Goal: Task Accomplishment & Management: Manage account settings

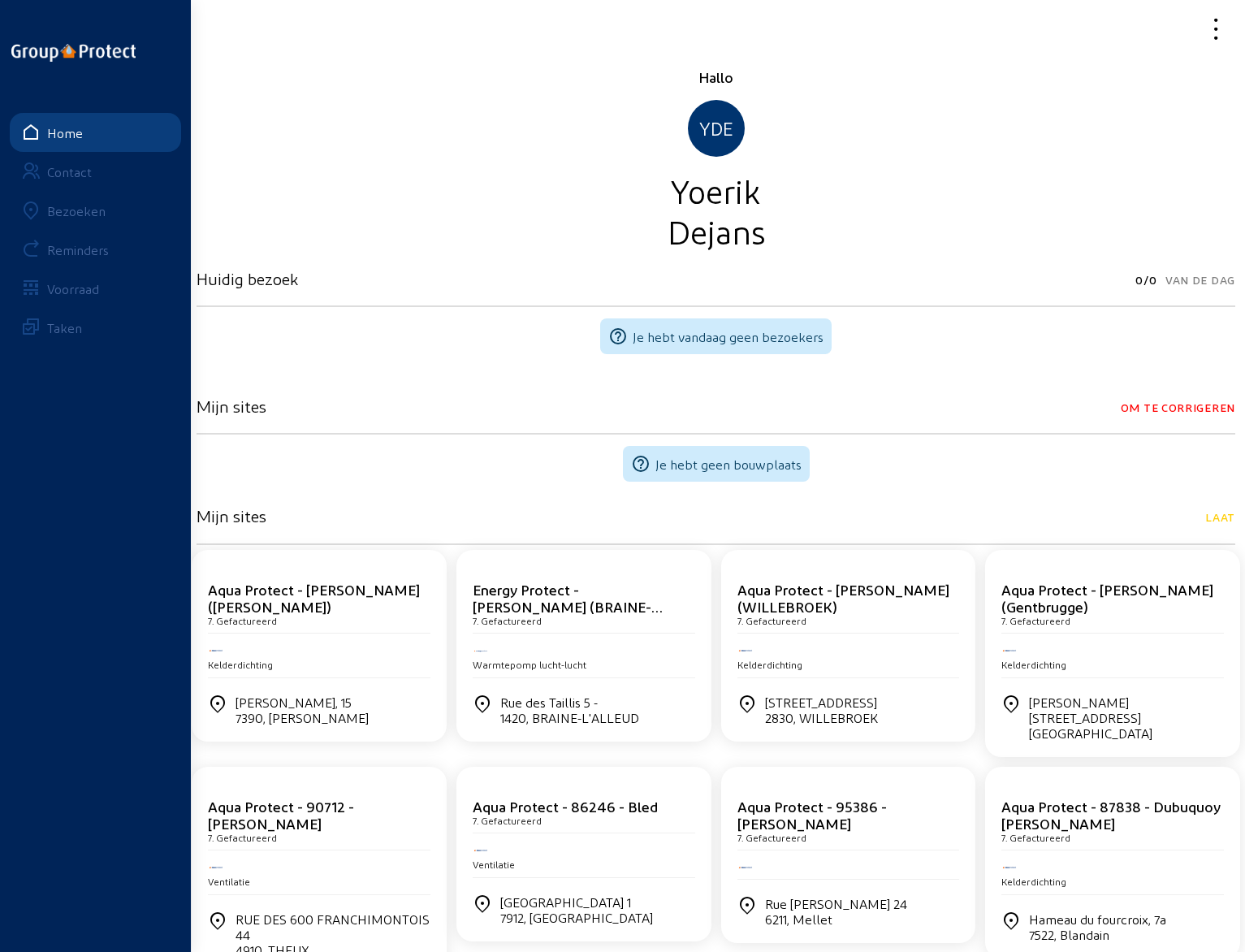
click at [84, 210] on div "Bezoeken" at bounding box center [76, 210] width 58 height 15
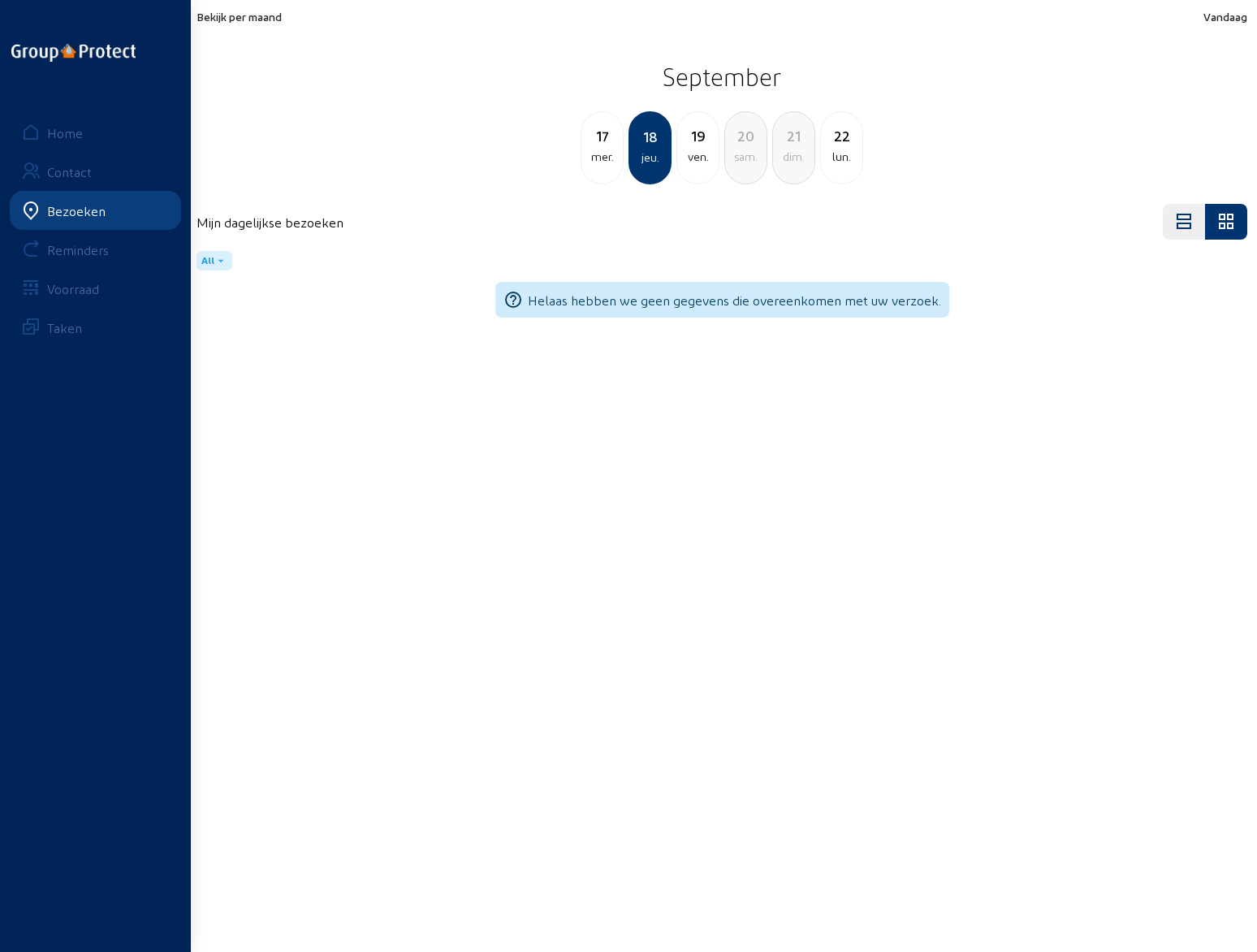
click at [699, 139] on div "19" at bounding box center [698, 136] width 42 height 23
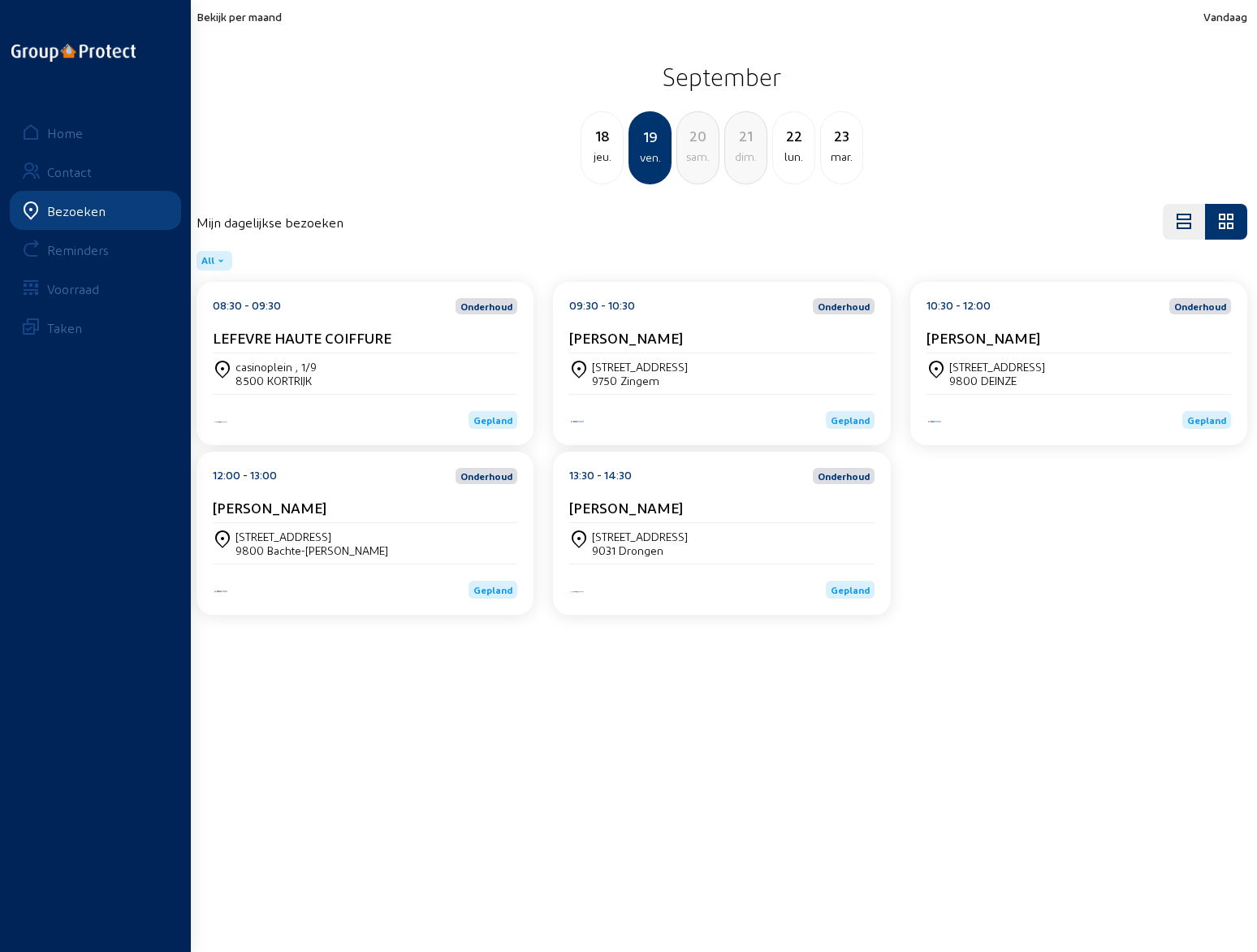
click at [328, 337] on cam-card-title "LEFEVRE HAUTE COIFFURE" at bounding box center [302, 338] width 179 height 17
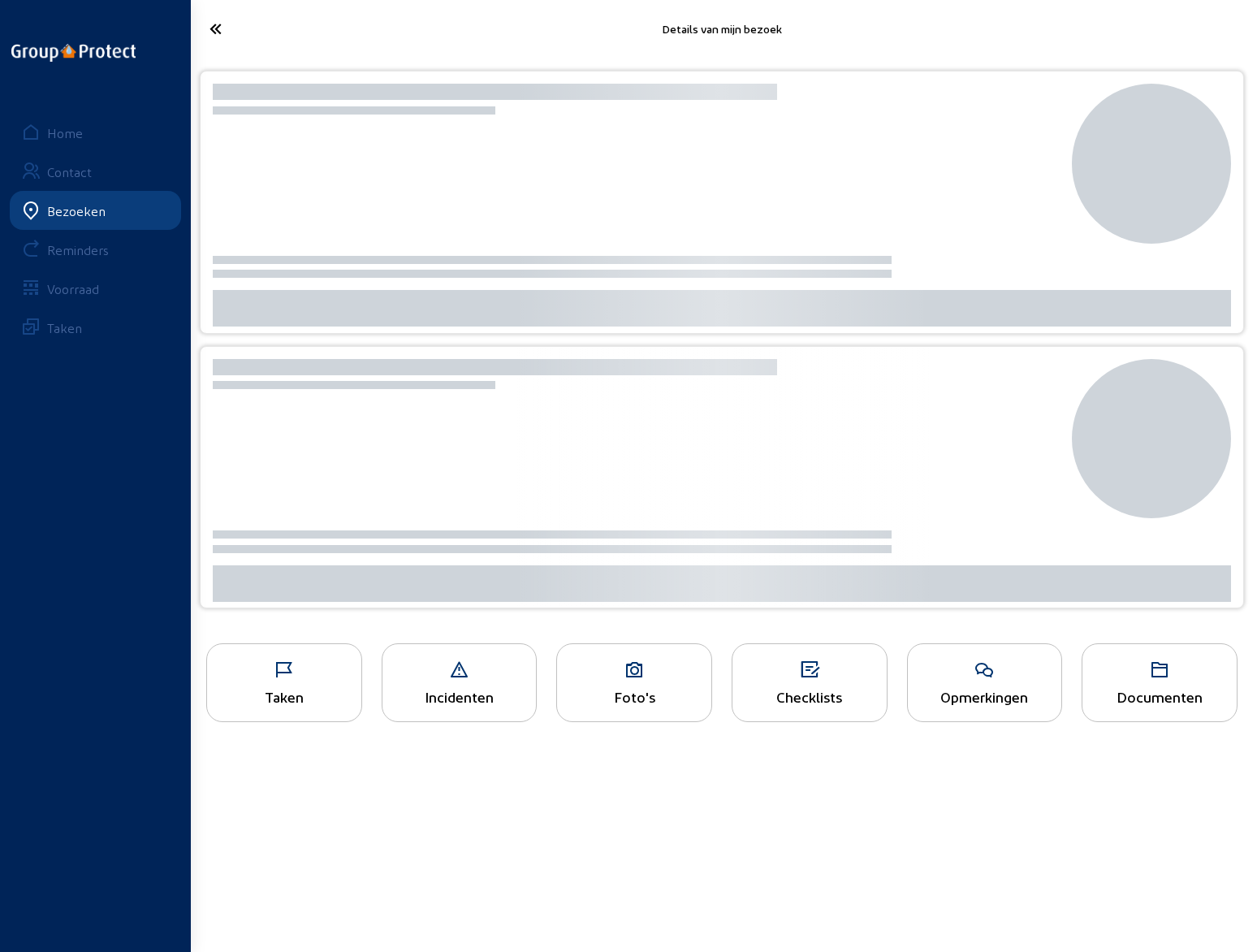
click at [328, 337] on div at bounding box center [722, 339] width 1044 height 537
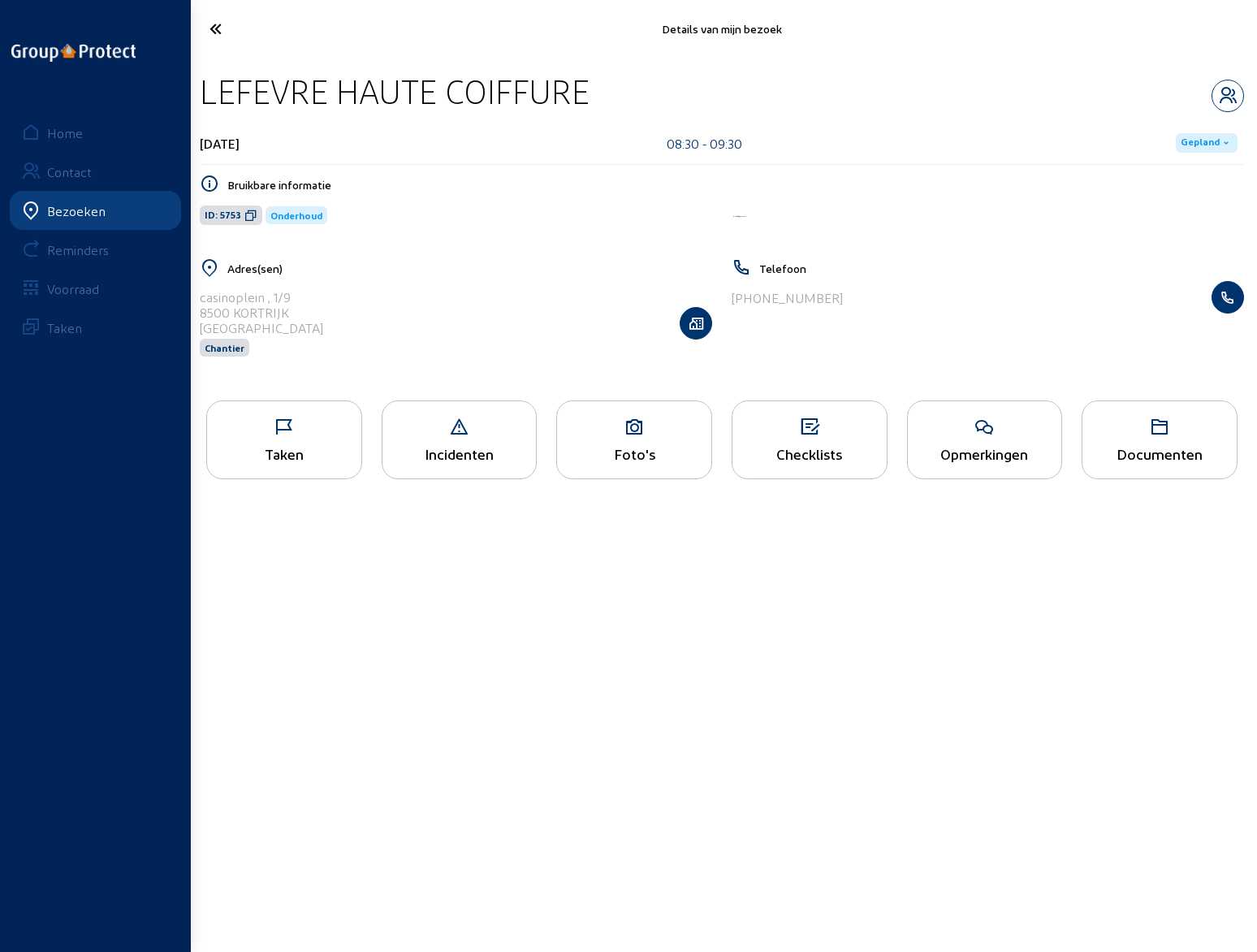
click at [996, 446] on div "Opmerkingen" at bounding box center [985, 454] width 154 height 17
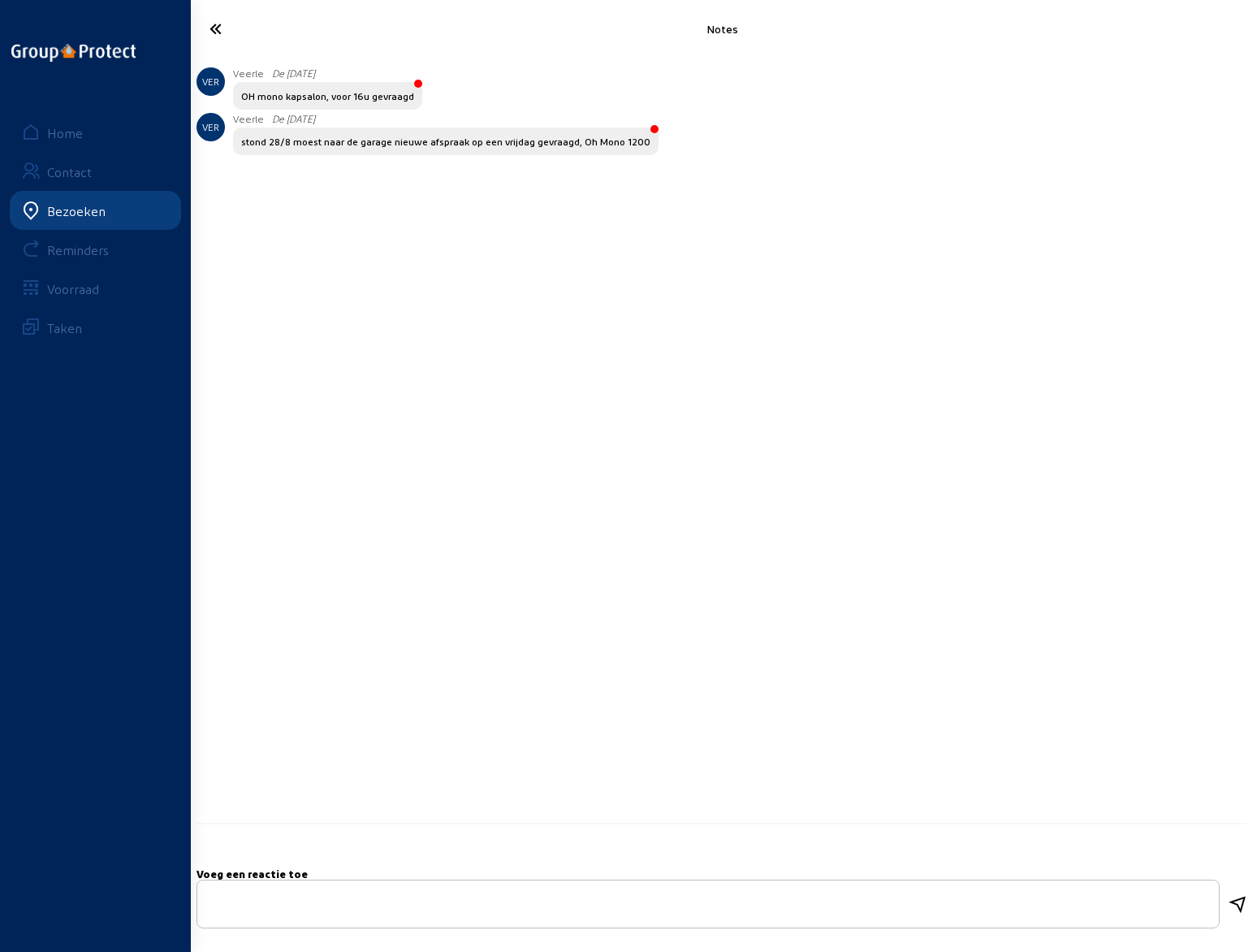
click at [217, 24] on icon at bounding box center [276, 29] width 149 height 29
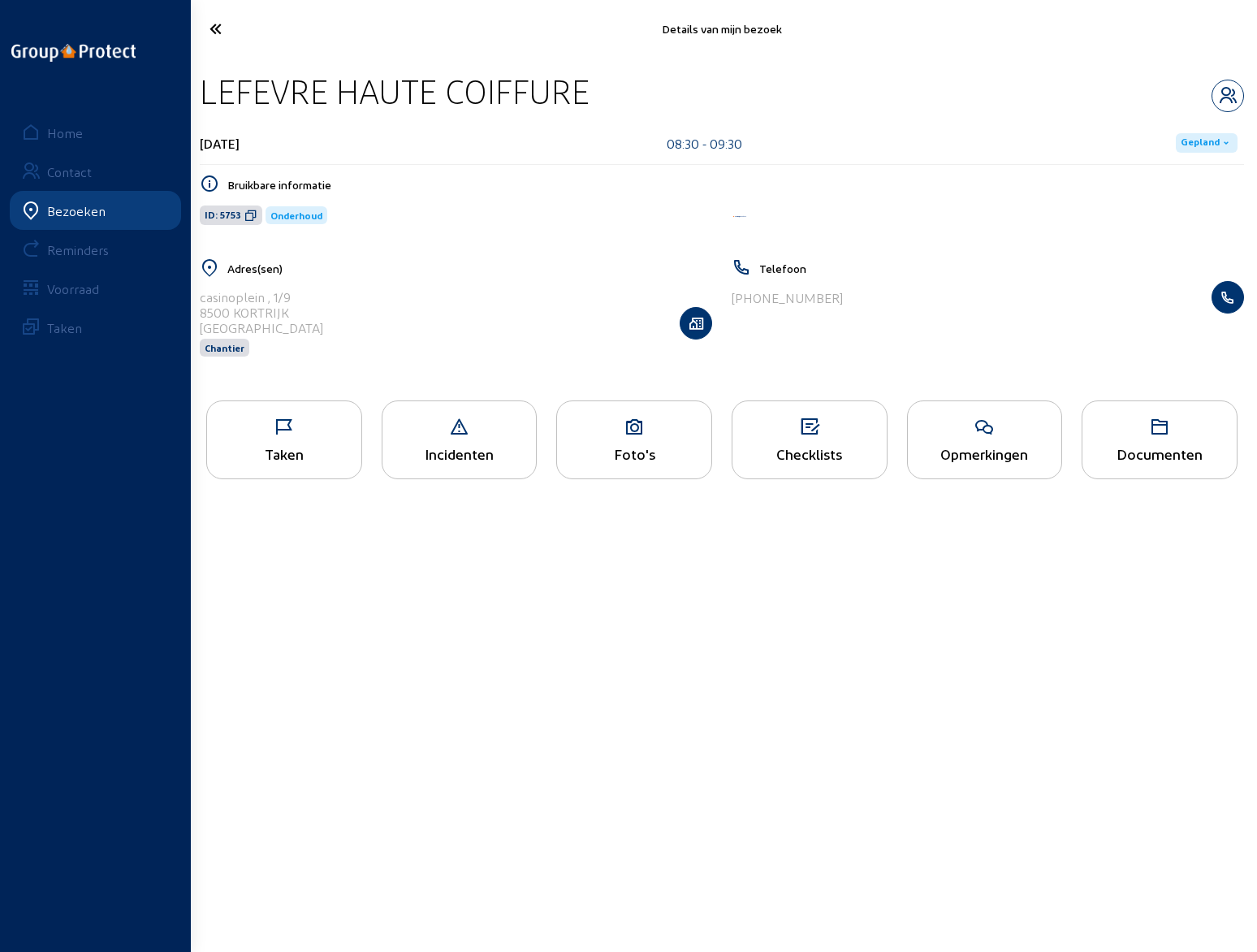
click at [217, 24] on icon at bounding box center [276, 29] width 149 height 29
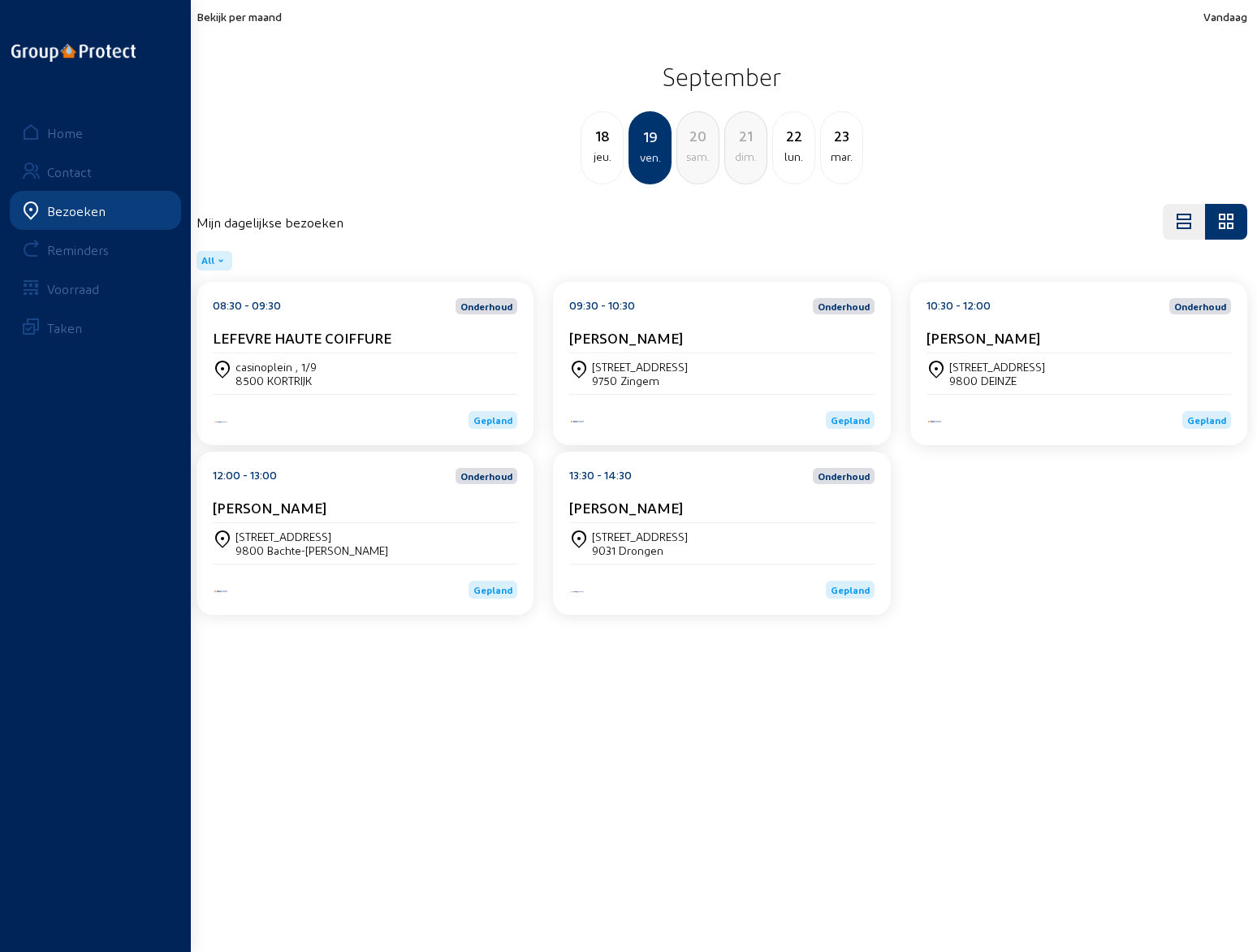
click at [663, 341] on cam-card-title "[PERSON_NAME]" at bounding box center [627, 338] width 114 height 17
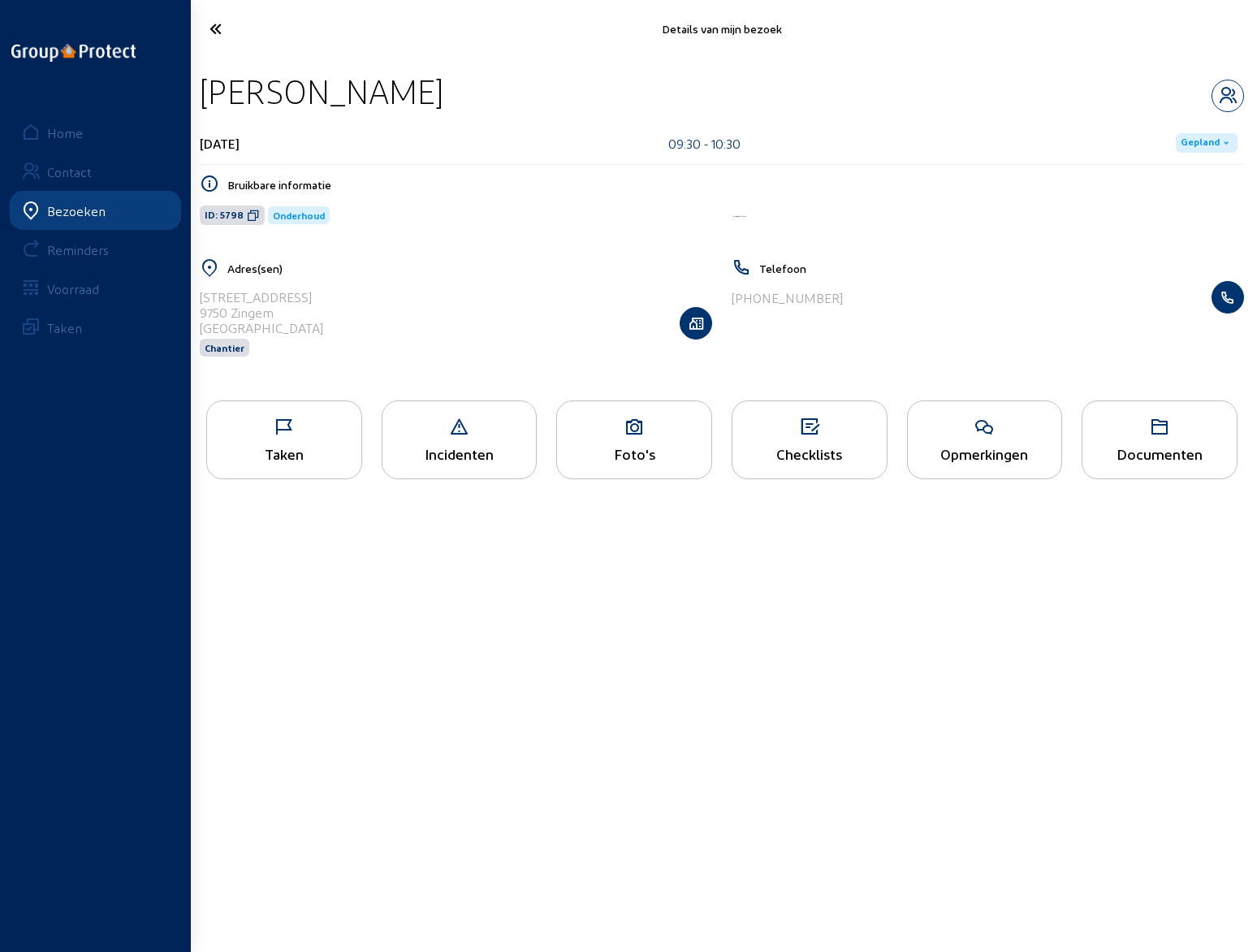
click at [969, 443] on div "Opmerkingen" at bounding box center [985, 439] width 156 height 79
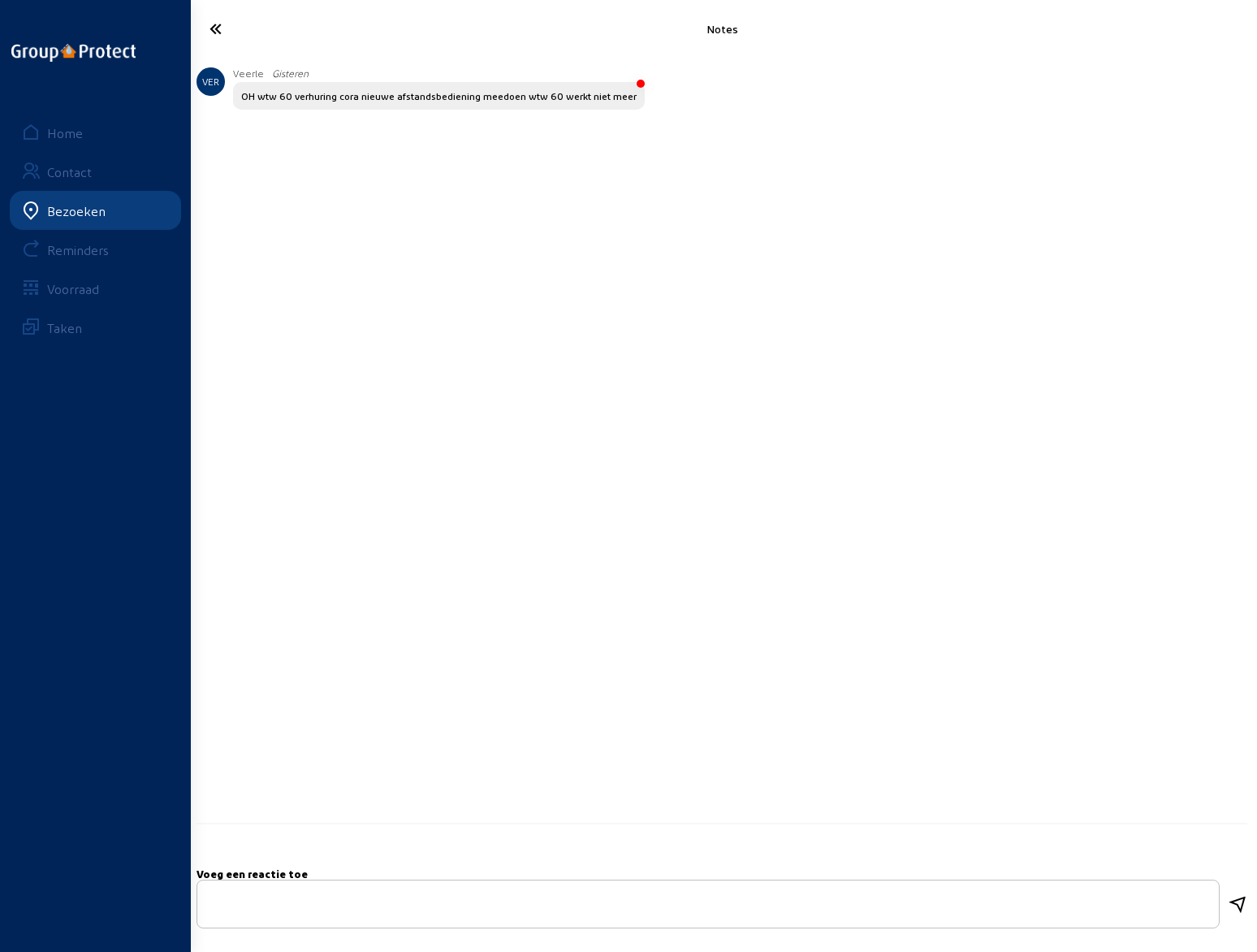
click at [210, 27] on icon at bounding box center [276, 29] width 149 height 29
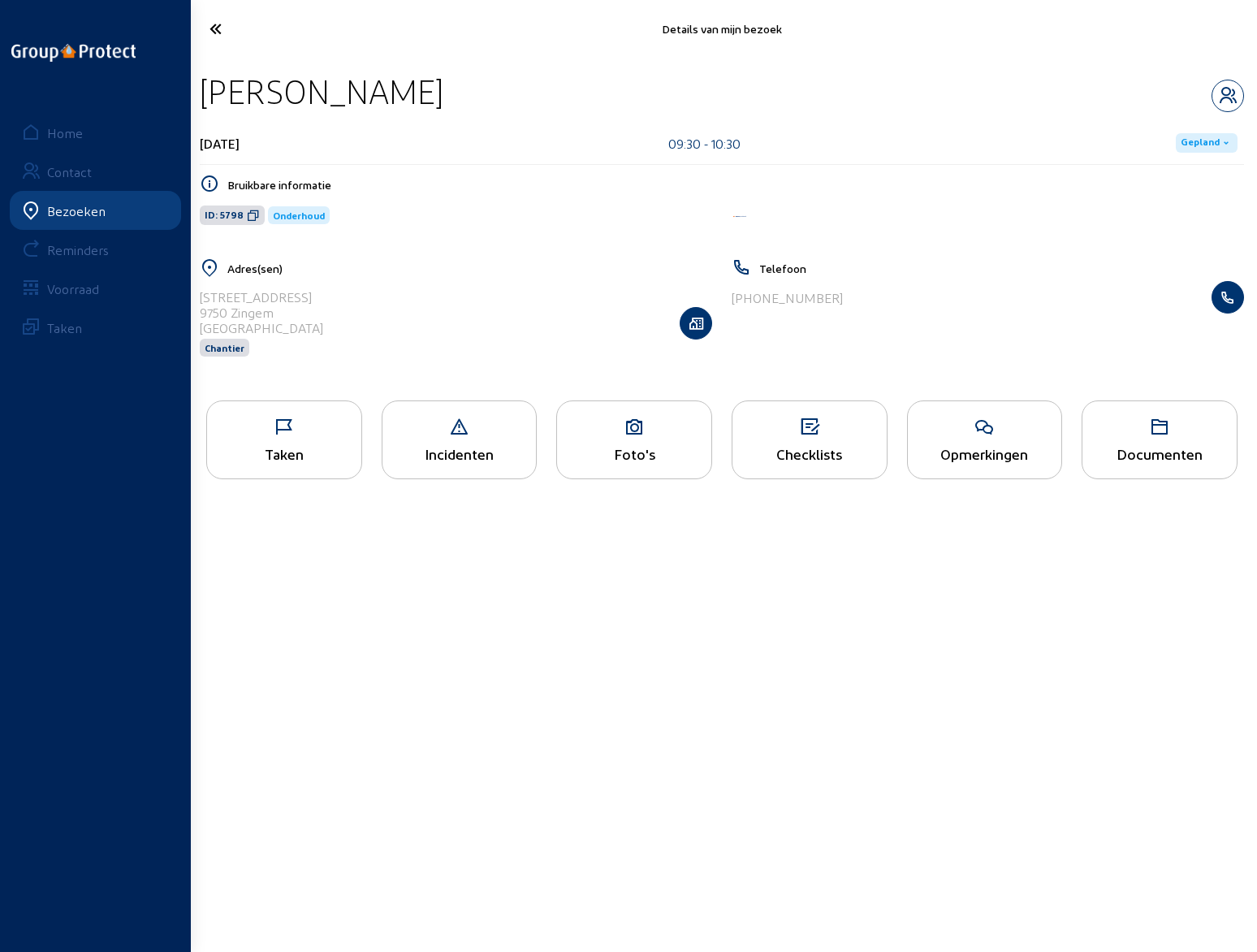
click at [214, 27] on icon at bounding box center [276, 29] width 149 height 29
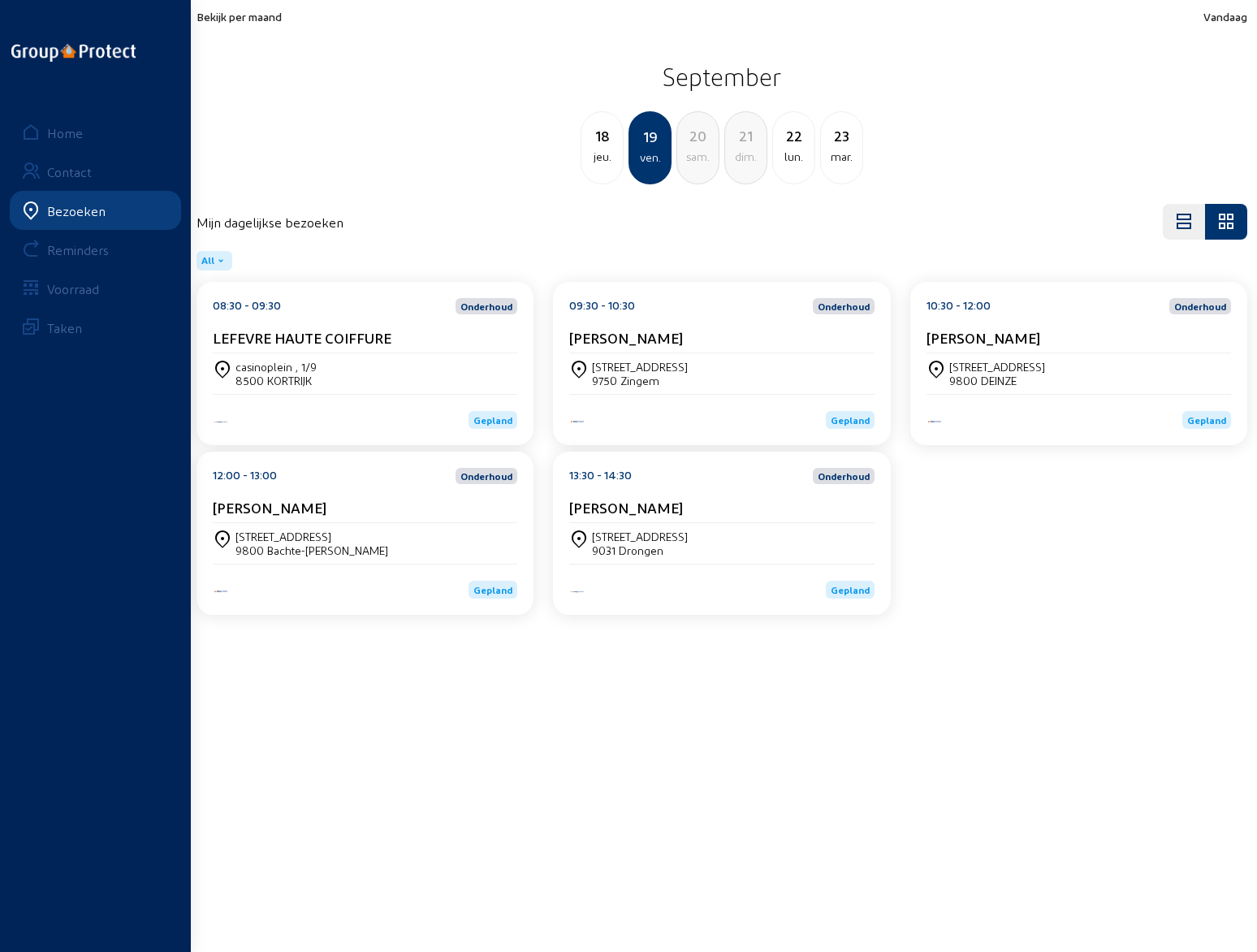
click at [1006, 341] on cam-card-title "[PERSON_NAME]" at bounding box center [983, 338] width 114 height 17
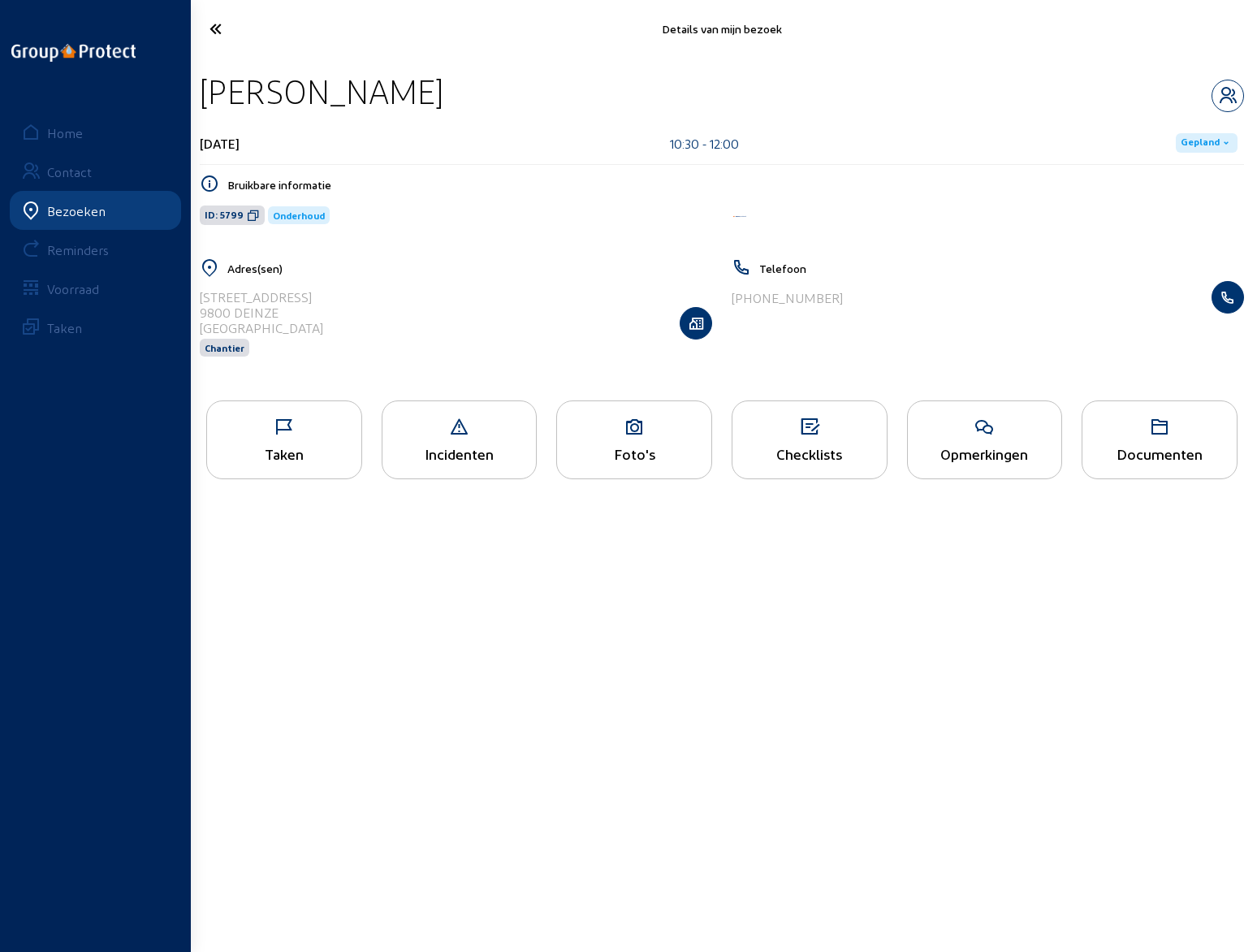
click at [970, 434] on icon at bounding box center [985, 427] width 154 height 19
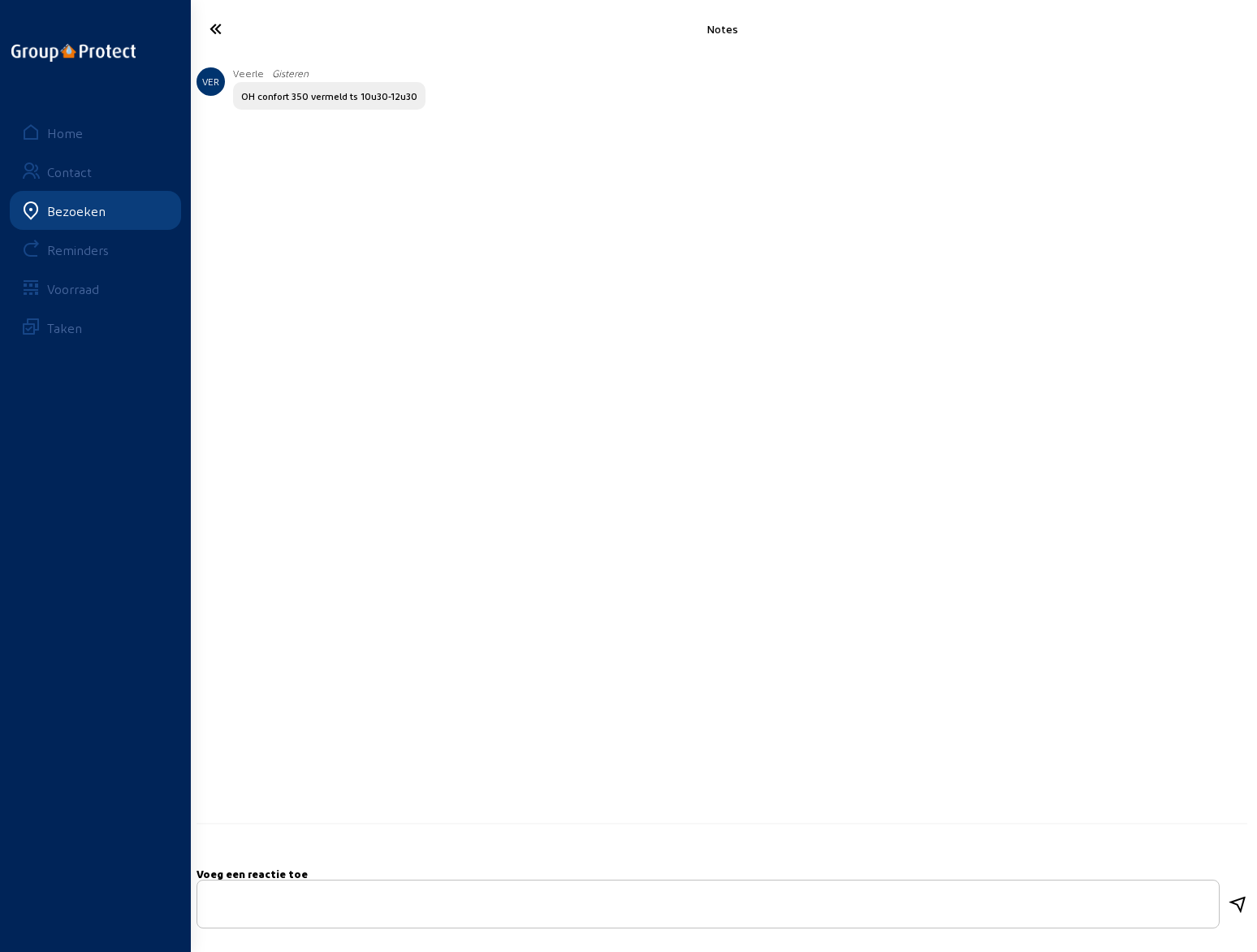
click at [211, 28] on icon at bounding box center [276, 29] width 149 height 29
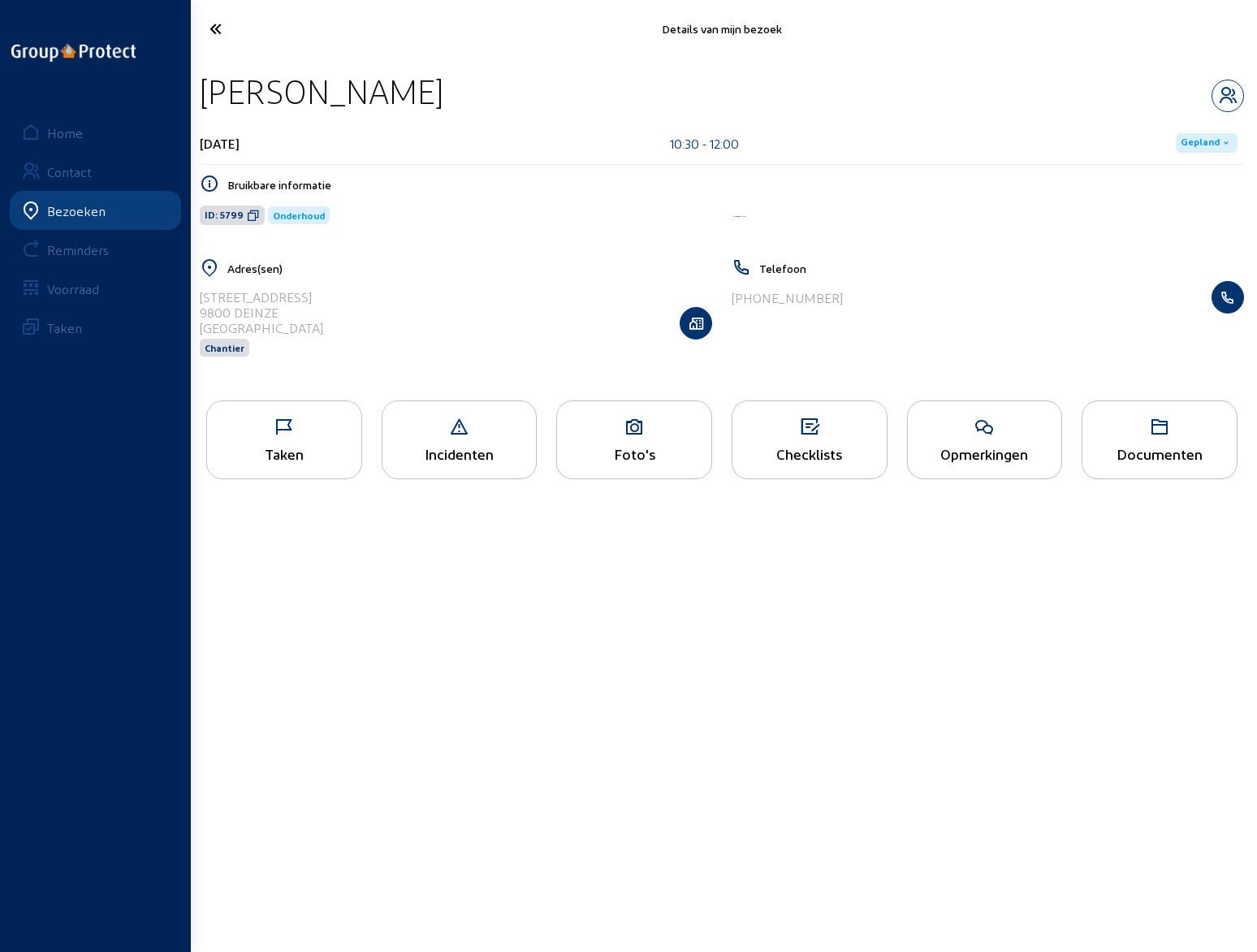
click at [211, 28] on icon at bounding box center [276, 29] width 149 height 29
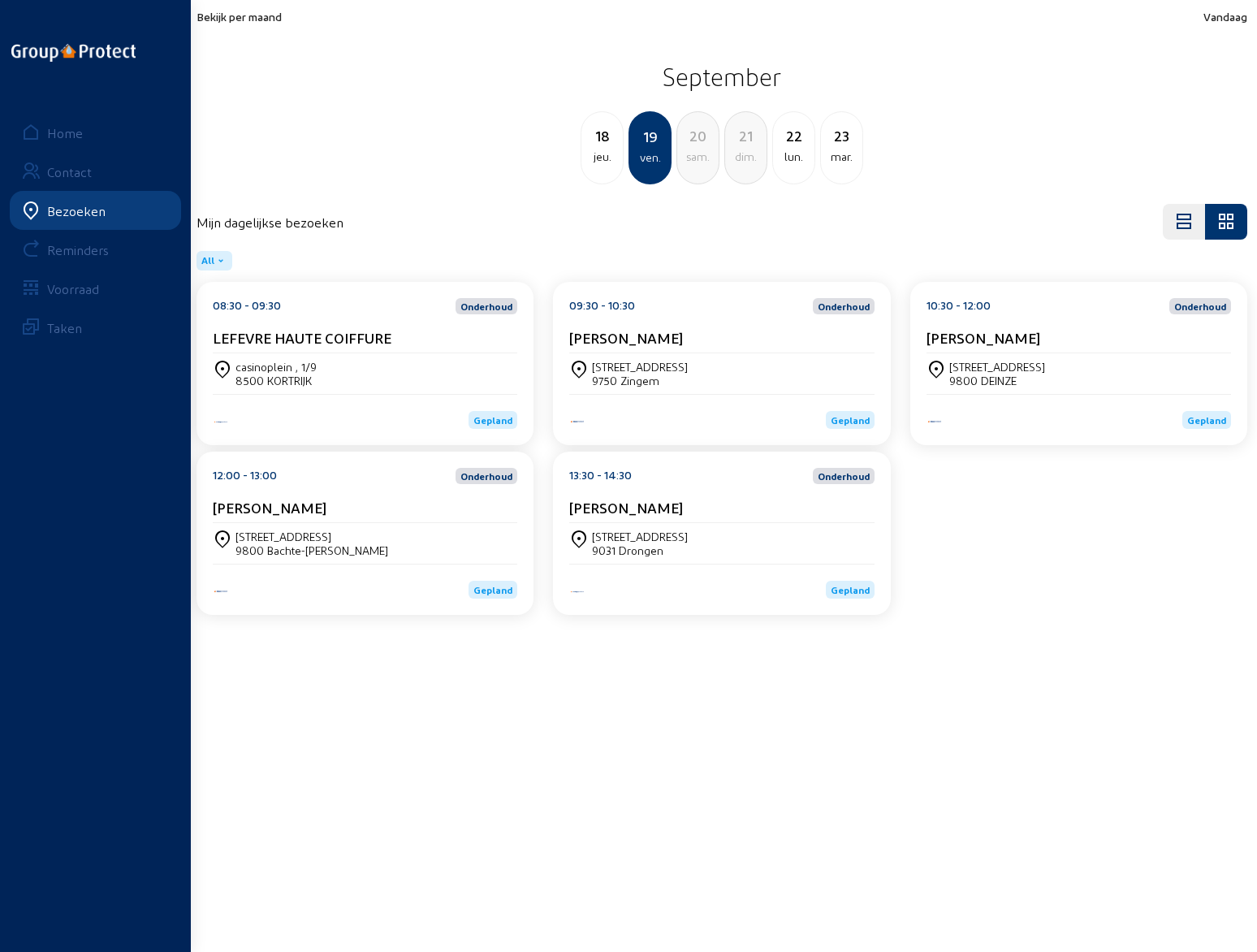
click at [341, 538] on div "[STREET_ADDRESS]" at bounding box center [312, 536] width 153 height 14
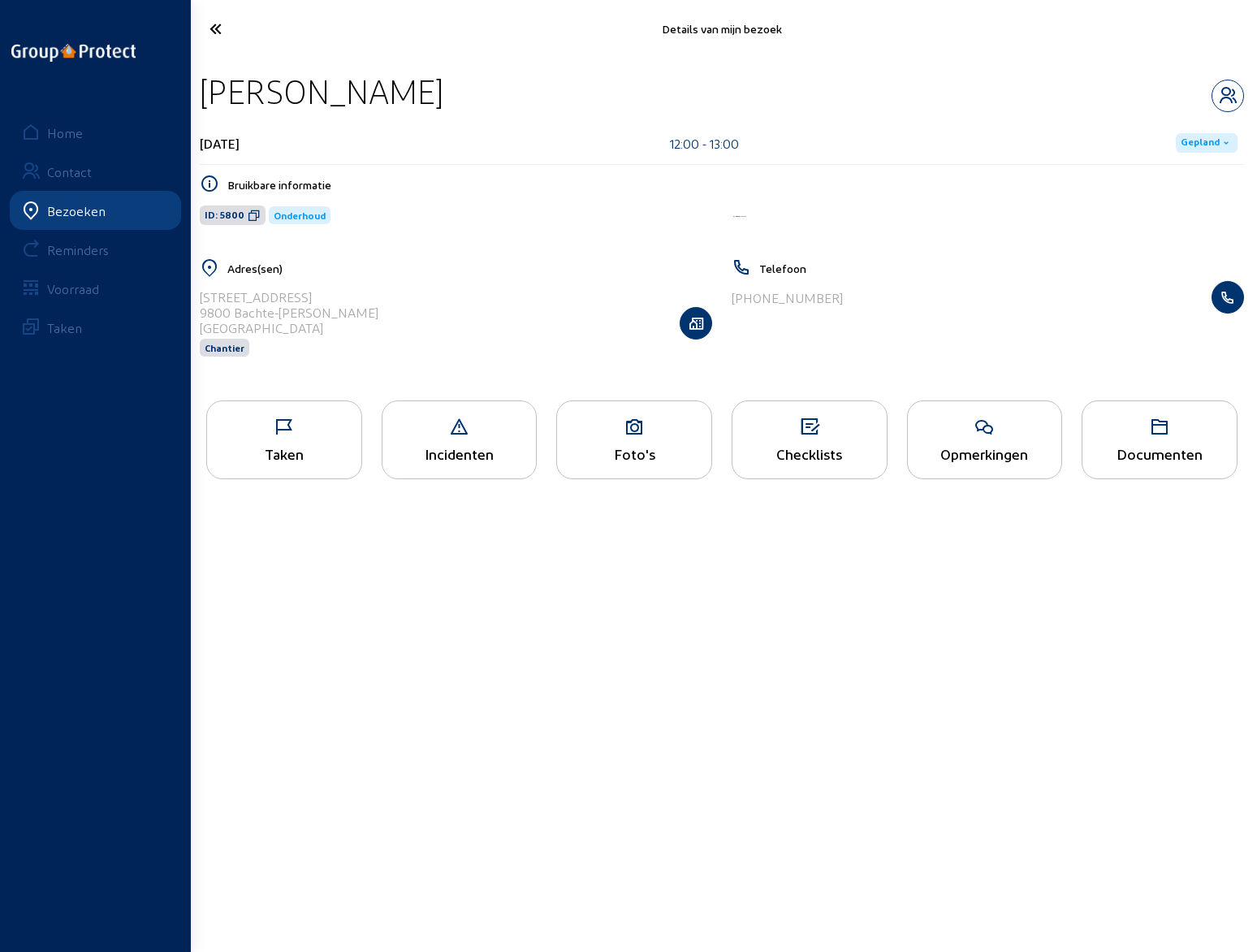
click at [973, 446] on div "Opmerkingen" at bounding box center [985, 454] width 154 height 17
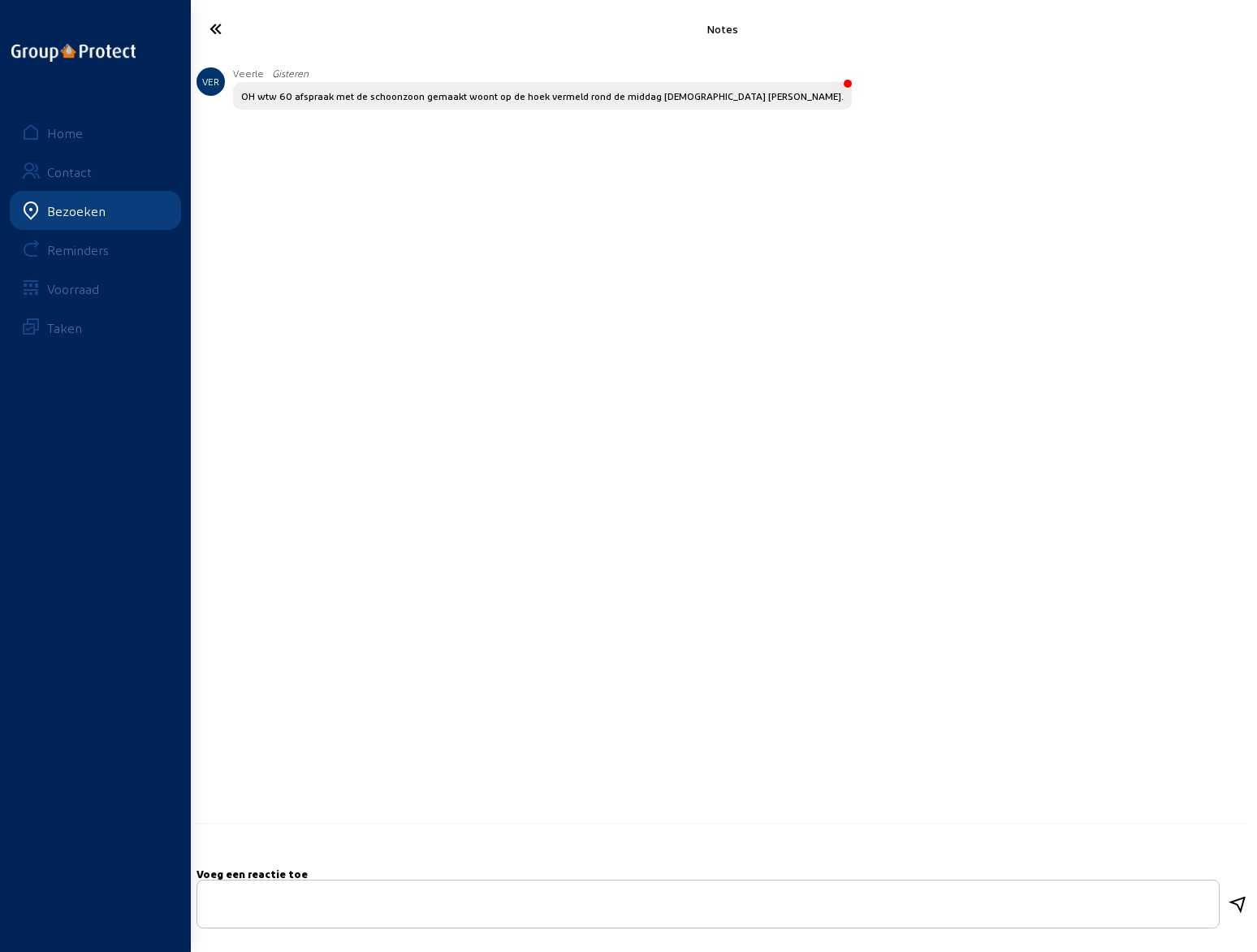
click at [220, 32] on icon at bounding box center [276, 29] width 149 height 29
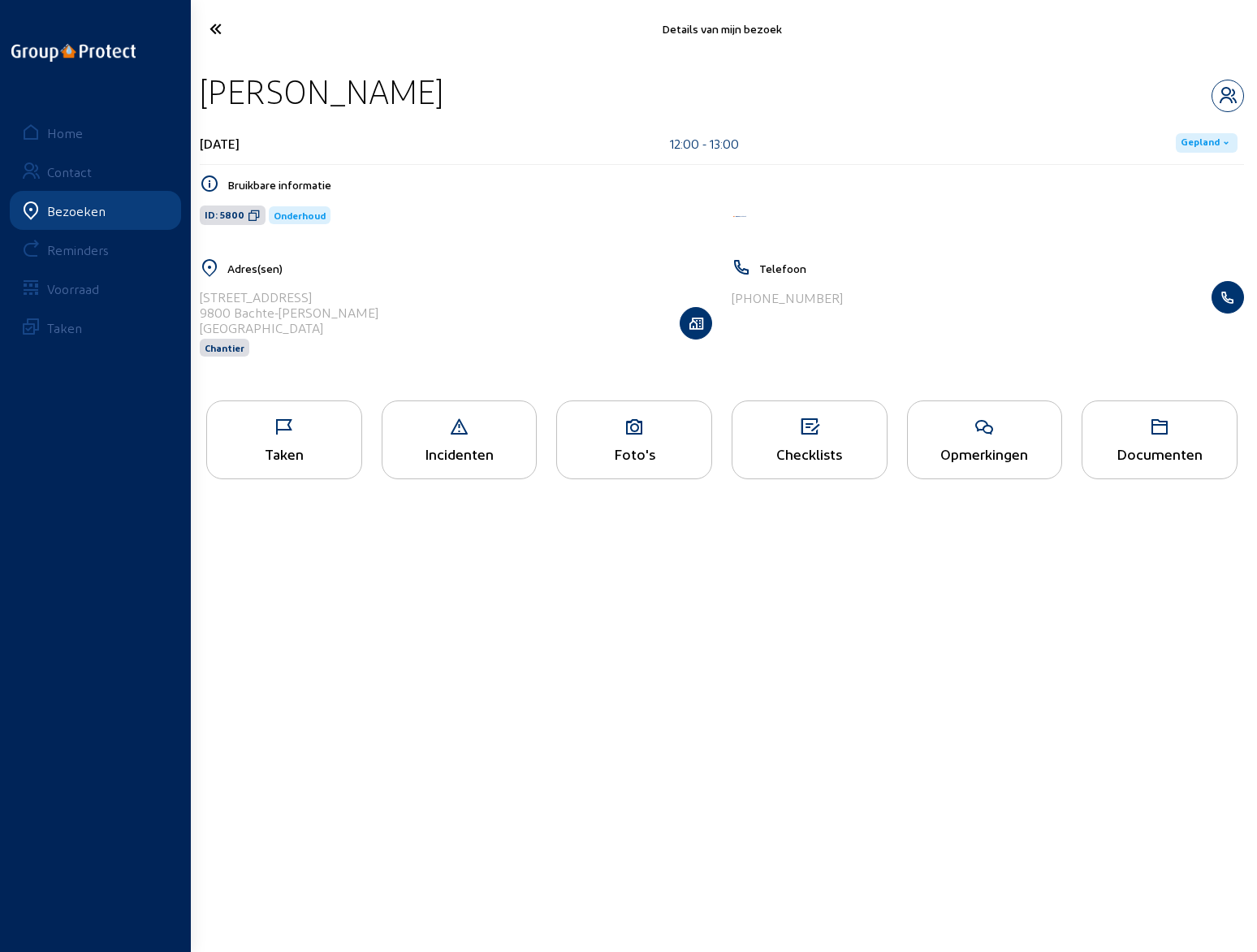
click at [220, 32] on icon at bounding box center [276, 29] width 149 height 29
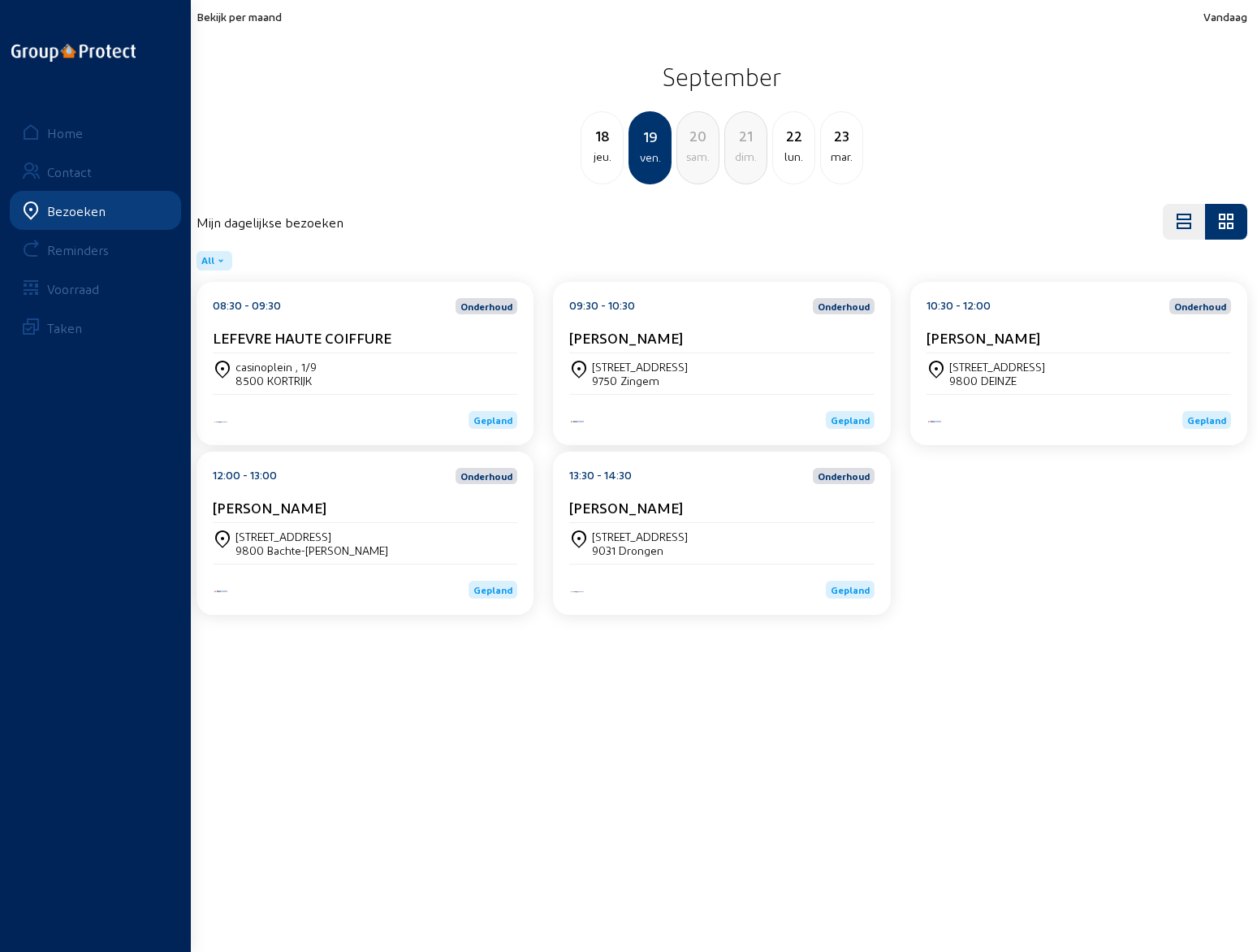
click at [668, 523] on div "[STREET_ADDRESS]" at bounding box center [722, 543] width 304 height 41
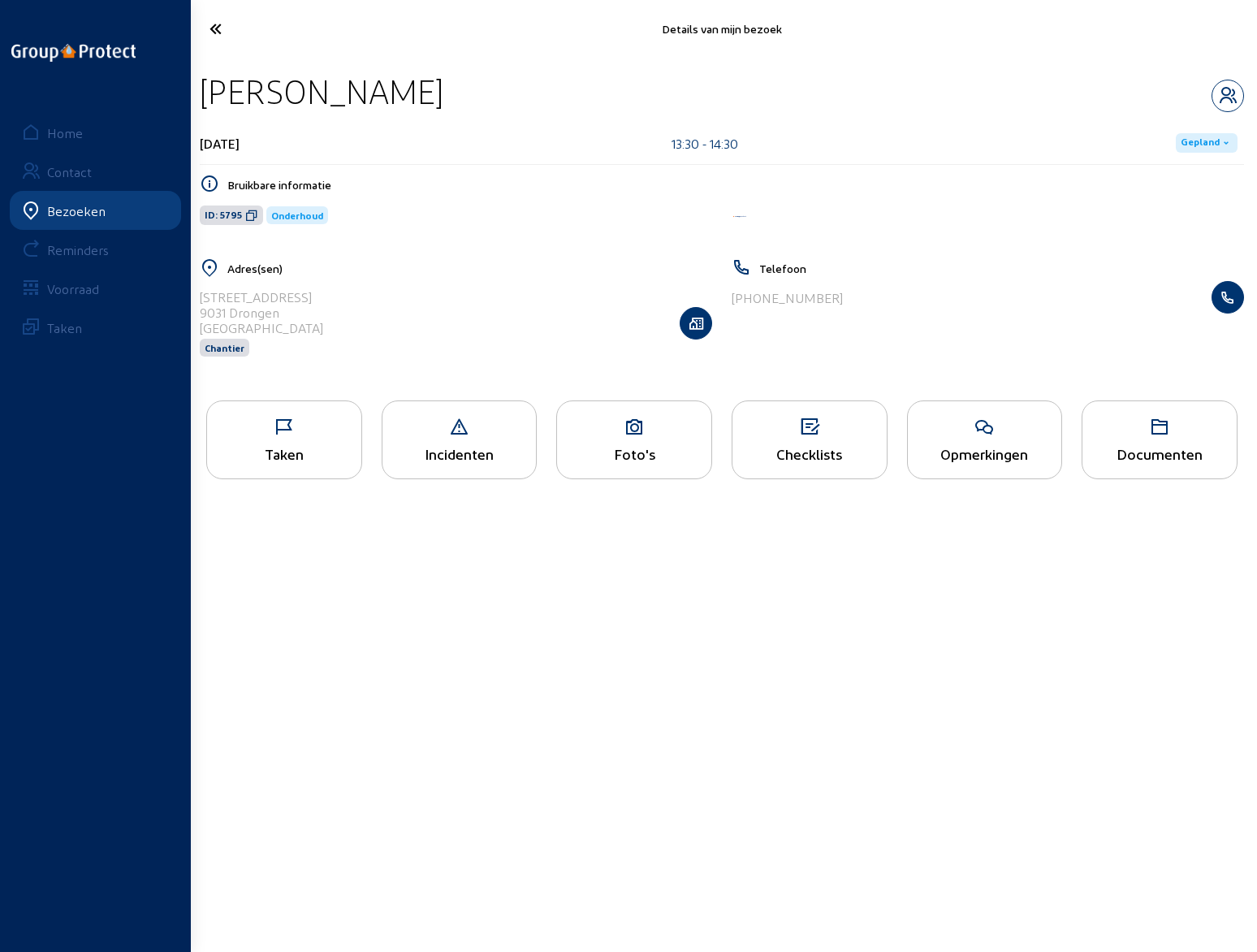
click at [970, 440] on div "Opmerkingen" at bounding box center [985, 439] width 156 height 79
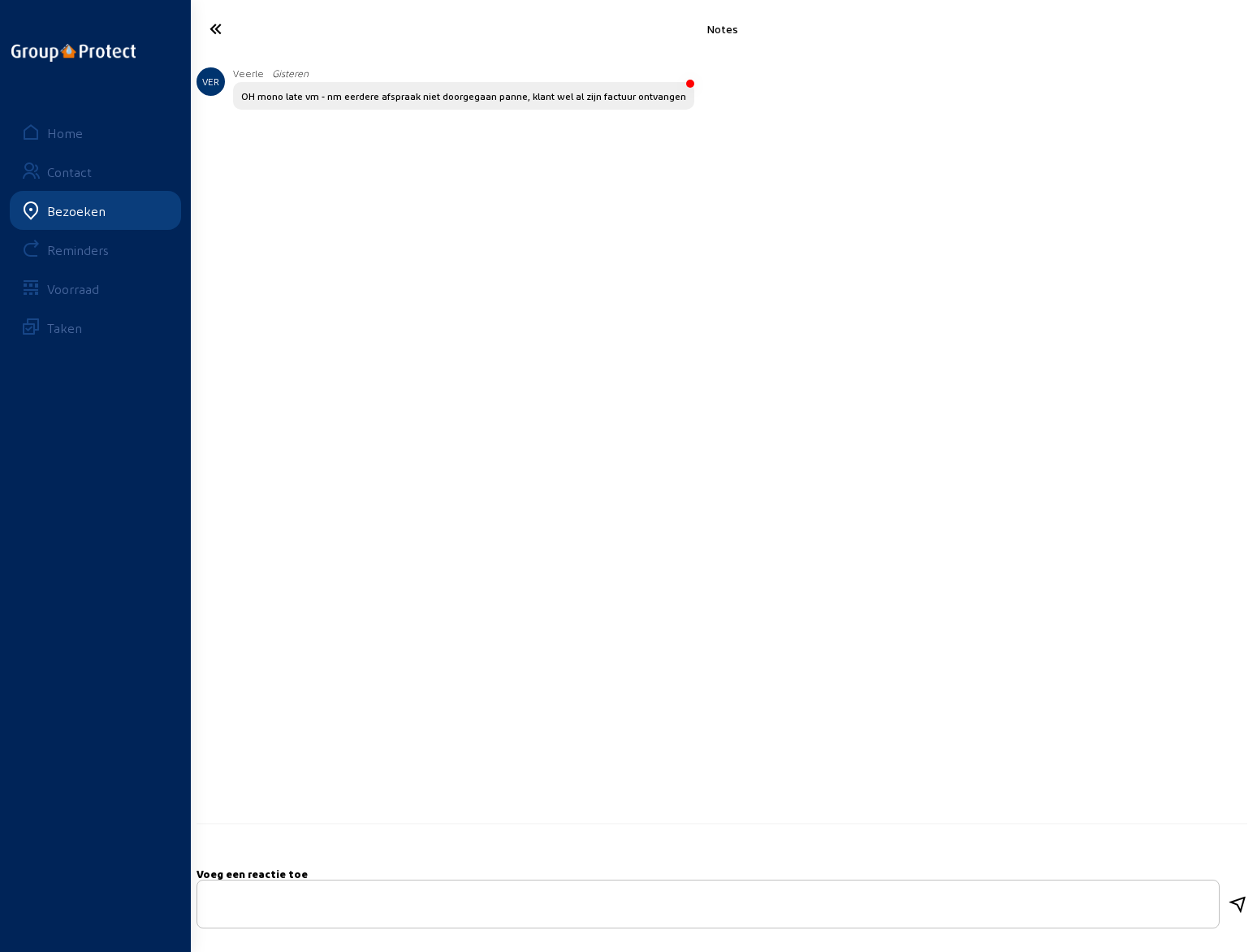
click at [222, 23] on icon at bounding box center [276, 29] width 149 height 29
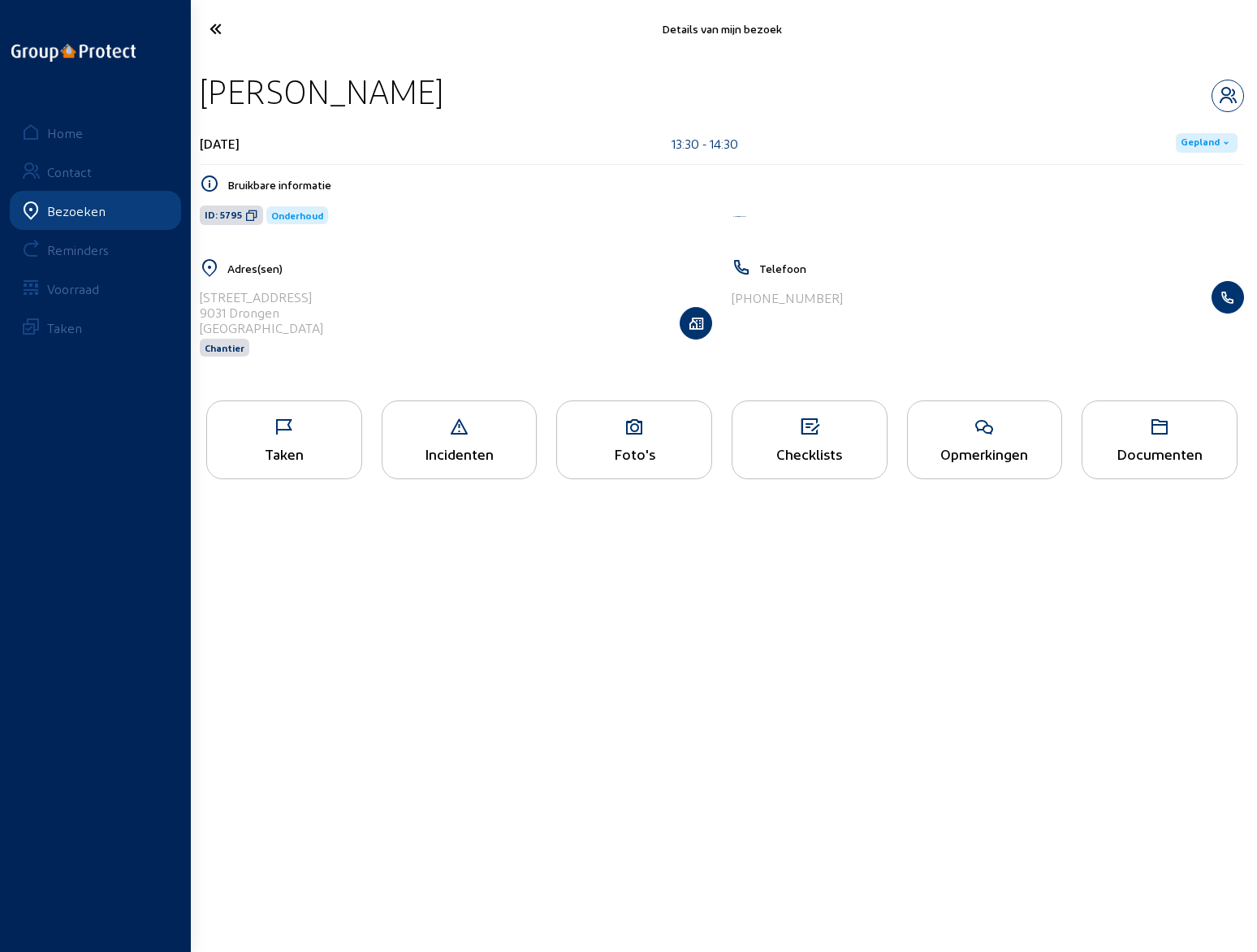
click at [222, 29] on icon at bounding box center [276, 29] width 149 height 29
